Goal: Information Seeking & Learning: Check status

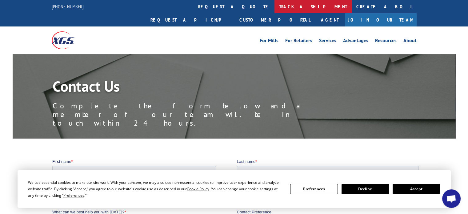
click at [275, 7] on link "track a shipment" at bounding box center [313, 6] width 77 height 13
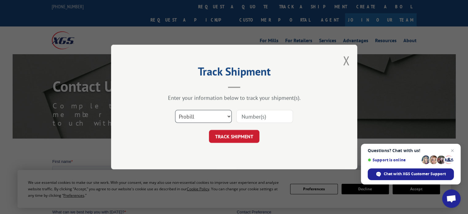
click at [229, 116] on select "Select category... Probill BOL PO" at bounding box center [203, 116] width 57 height 13
select select "bol"
click at [175, 110] on select "Select category... Probill BOL PO" at bounding box center [203, 116] width 57 height 13
click at [254, 115] on input at bounding box center [264, 116] width 57 height 13
click at [259, 117] on input at bounding box center [264, 116] width 57 height 13
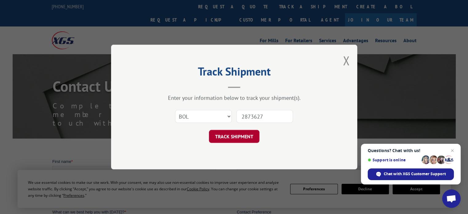
type input "2873627"
click at [231, 132] on button "TRACK SHIPMENT" at bounding box center [234, 136] width 50 height 13
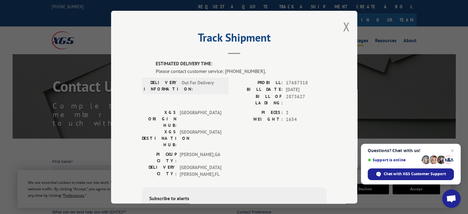
click at [343, 25] on button "Close modal" at bounding box center [346, 26] width 7 height 16
